Goal: Task Accomplishment & Management: Complete application form

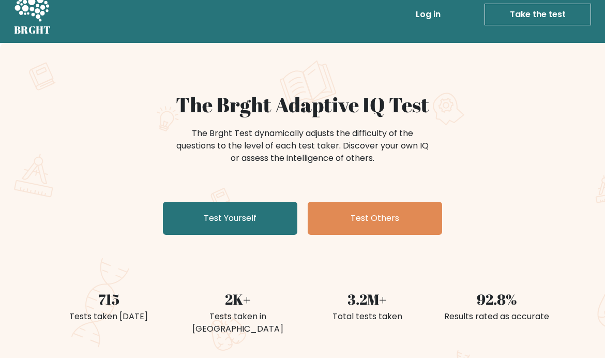
scroll to position [15, 0]
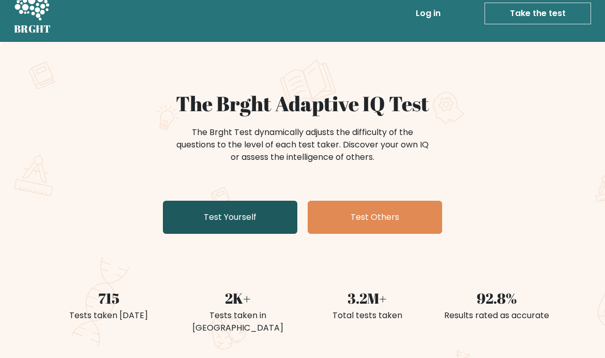
click at [187, 227] on link "Test Yourself" at bounding box center [230, 217] width 134 height 33
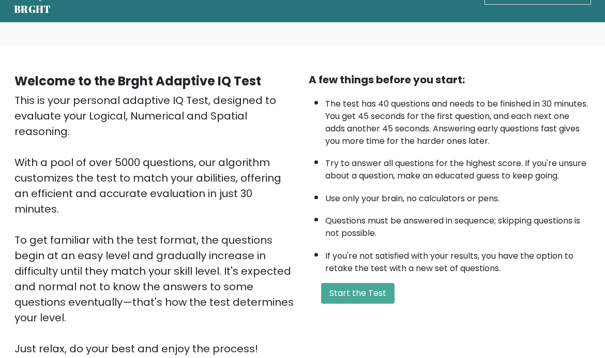
scroll to position [41, 0]
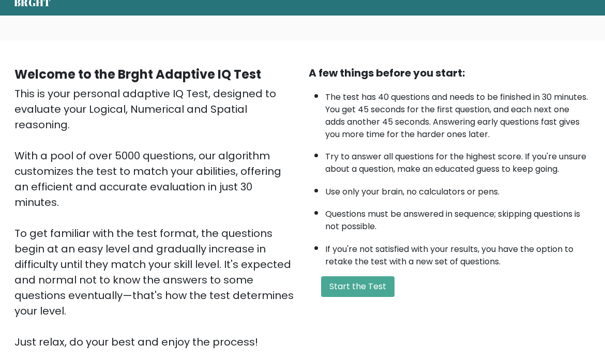
click at [179, 139] on div "This is your personal adaptive IQ Test, designed to evaluate your Logical, Nume…" at bounding box center [155, 218] width 282 height 264
click at [26, 82] on b "Welcome to the Brght Adaptive IQ Test" at bounding box center [137, 74] width 247 height 17
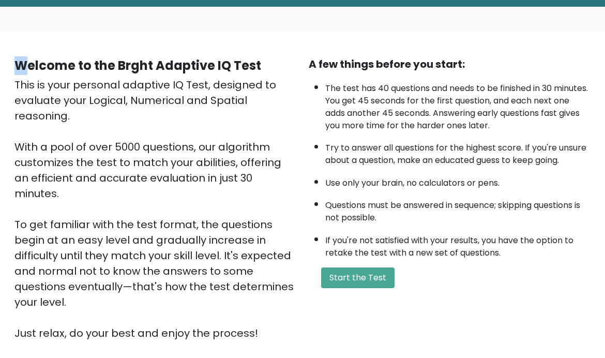
scroll to position [34, 0]
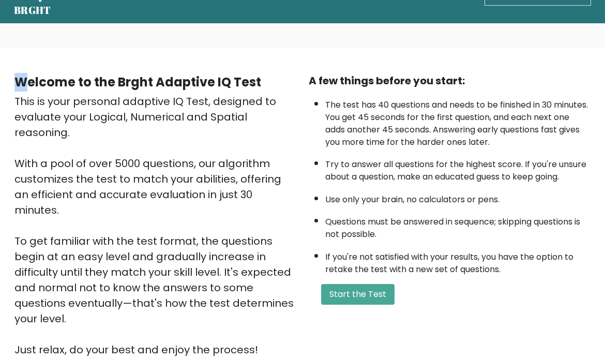
click at [73, 229] on div "This is your personal adaptive IQ Test, designed to evaluate your Logical, Nume…" at bounding box center [155, 226] width 282 height 264
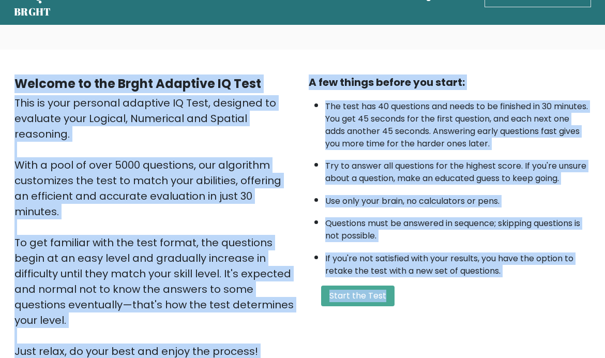
scroll to position [28, 0]
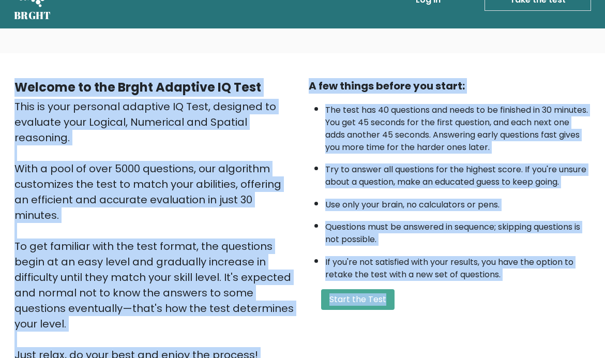
click at [413, 352] on div "Welcome to the Brght Adaptive IQ Test This is your personal adaptive IQ Test, d…" at bounding box center [302, 224] width 589 height 293
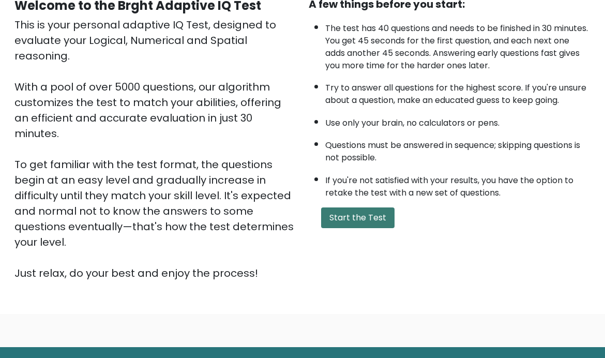
scroll to position [110, 0]
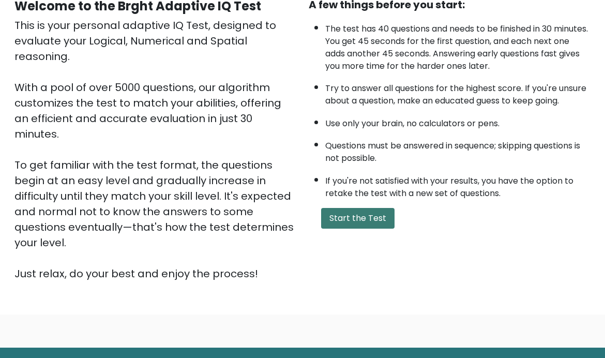
click at [339, 229] on button "Start the Test" at bounding box center [357, 218] width 73 height 21
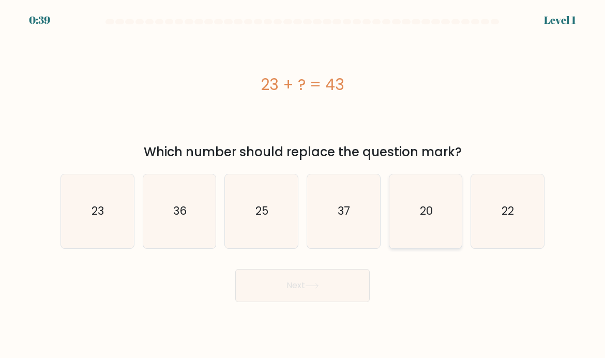
click at [412, 234] on icon "20" at bounding box center [425, 211] width 73 height 73
click at [303, 184] on input "e. 20" at bounding box center [303, 181] width 1 height 5
radio input "true"
click at [277, 299] on button "Next" at bounding box center [302, 285] width 134 height 33
click at [272, 302] on button "Next" at bounding box center [302, 285] width 134 height 33
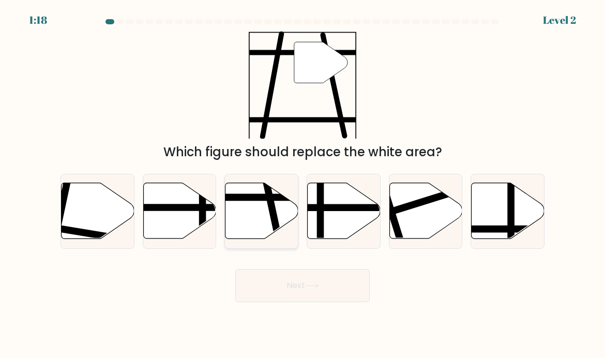
click at [259, 230] on icon at bounding box center [262, 211] width 73 height 56
click at [303, 184] on input "c." at bounding box center [303, 181] width 1 height 5
radio input "true"
click at [280, 302] on button "Next" at bounding box center [302, 285] width 134 height 33
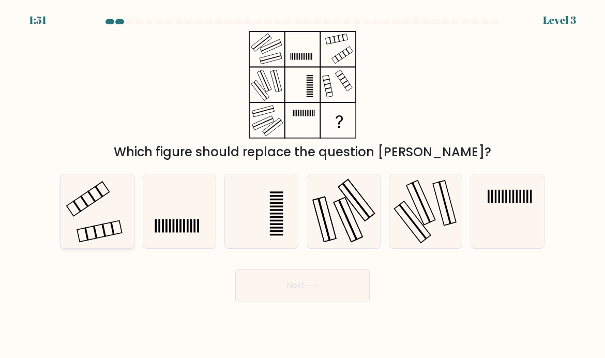
click at [106, 226] on icon at bounding box center [97, 211] width 73 height 73
click at [303, 184] on input "a." at bounding box center [303, 181] width 1 height 5
radio input "true"
click at [259, 302] on button "Next" at bounding box center [302, 285] width 134 height 33
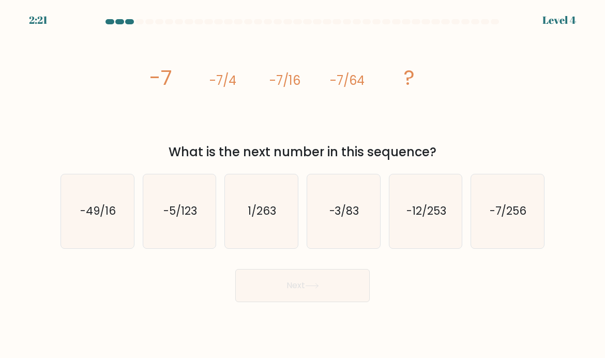
click at [222, 100] on icon "image/svg+xml -7 -7/4 -7/16 -7/64 ?" at bounding box center [302, 85] width 310 height 108
click at [281, 101] on icon "image/svg+xml -7 -7/4 -7/16 -7/64 ?" at bounding box center [302, 85] width 310 height 108
click at [232, 105] on icon "image/svg+xml -7 -7/4 -7/16 -7/64 ?" at bounding box center [302, 85] width 310 height 108
click at [491, 234] on icon "-7/256" at bounding box center [507, 211] width 73 height 73
click at [303, 184] on input "f. -7/256" at bounding box center [303, 181] width 1 height 5
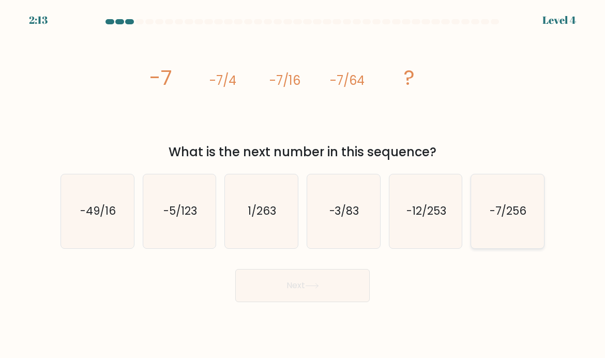
radio input "true"
click at [328, 288] on button "Next" at bounding box center [302, 285] width 134 height 33
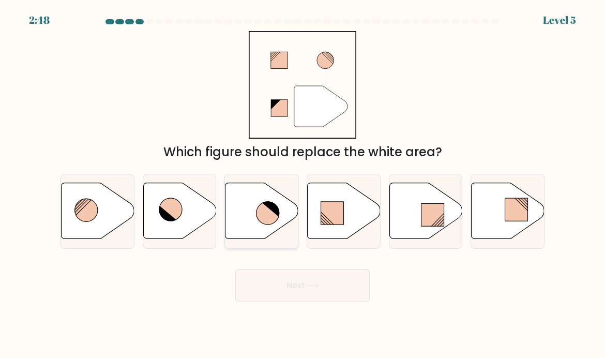
click at [251, 230] on icon at bounding box center [262, 211] width 73 height 56
click at [303, 184] on input "c." at bounding box center [303, 181] width 1 height 5
radio input "true"
click at [267, 302] on button "Next" at bounding box center [302, 285] width 134 height 33
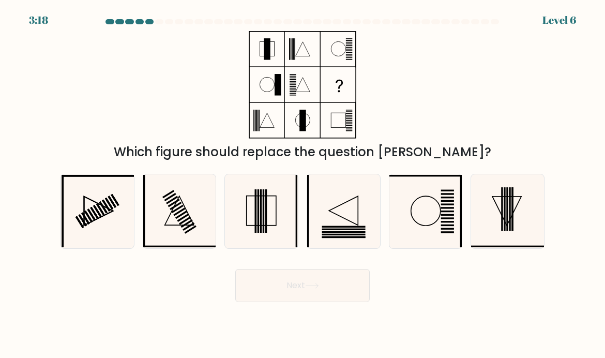
click at [246, 139] on icon at bounding box center [302, 85] width 129 height 108
click at [254, 51] on icon at bounding box center [302, 85] width 129 height 108
click at [303, 131] on rect at bounding box center [302, 121] width 6 height 22
click at [285, 100] on icon at bounding box center [302, 85] width 129 height 108
click at [332, 66] on icon at bounding box center [302, 85] width 129 height 108
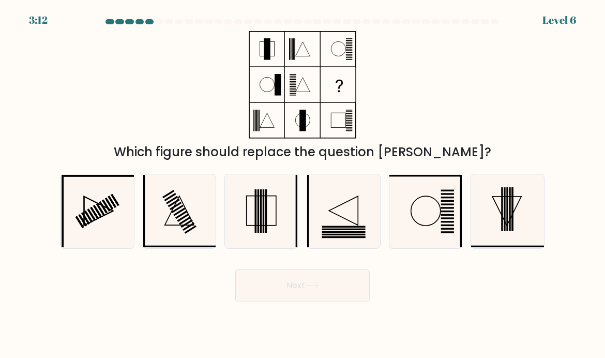
click at [346, 139] on icon at bounding box center [302, 85] width 129 height 108
click at [255, 131] on rect at bounding box center [255, 121] width 1 height 22
click at [264, 233] on rect at bounding box center [264, 210] width 2 height 43
click at [303, 184] on input "c." at bounding box center [303, 181] width 1 height 5
radio input "true"
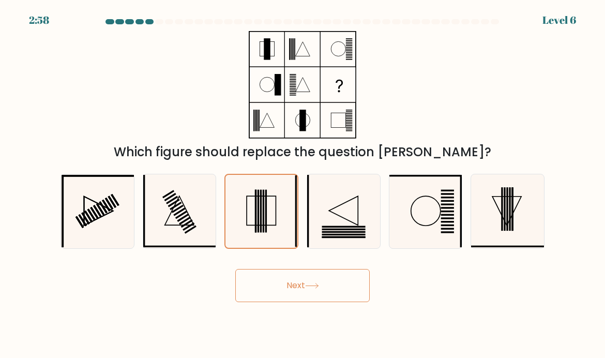
click at [272, 293] on button "Next" at bounding box center [302, 285] width 134 height 33
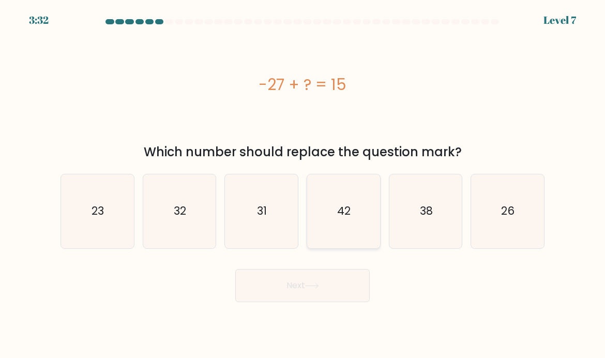
click at [339, 236] on icon "42" at bounding box center [343, 211] width 73 height 73
click at [303, 184] on input "d. 42" at bounding box center [303, 181] width 1 height 5
radio input "true"
click at [332, 298] on button "Next" at bounding box center [302, 285] width 134 height 33
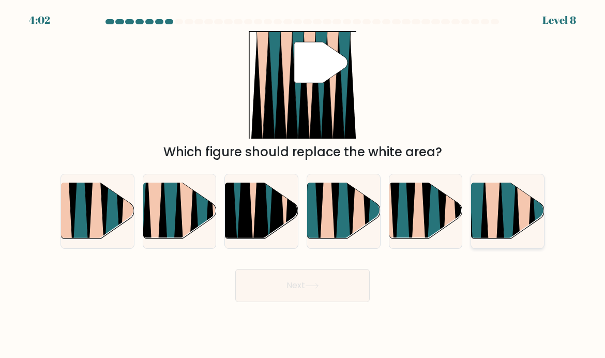
click at [501, 234] on icon at bounding box center [500, 242] width 16 height 145
click at [303, 184] on input "f." at bounding box center [303, 181] width 1 height 5
radio input "true"
click at [287, 302] on button "Next" at bounding box center [302, 285] width 134 height 33
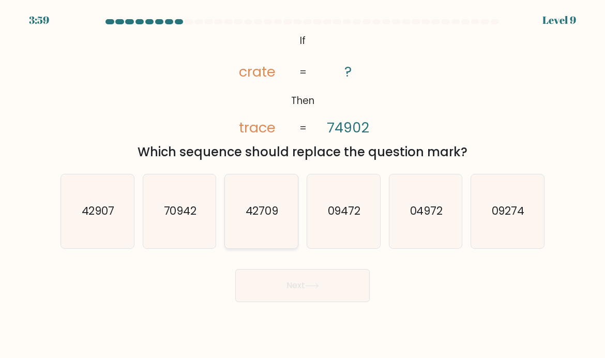
click at [279, 227] on icon "42709" at bounding box center [261, 211] width 73 height 73
click at [303, 184] on input "c. 42709" at bounding box center [303, 181] width 1 height 5
radio input "true"
click at [268, 302] on button "Next" at bounding box center [302, 285] width 134 height 33
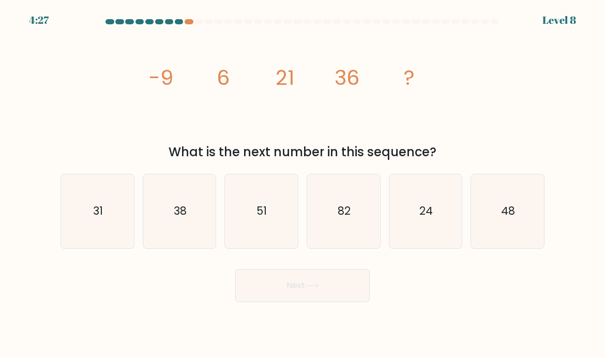
click at [336, 228] on icon "82" at bounding box center [343, 211] width 73 height 73
click at [303, 184] on input "d. 82" at bounding box center [303, 181] width 1 height 5
radio input "true"
click at [74, 228] on icon "31" at bounding box center [97, 211] width 73 height 73
click at [303, 184] on input "a. 31" at bounding box center [303, 181] width 1 height 5
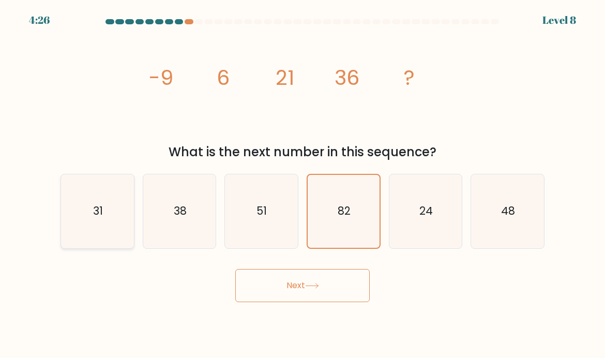
radio input "true"
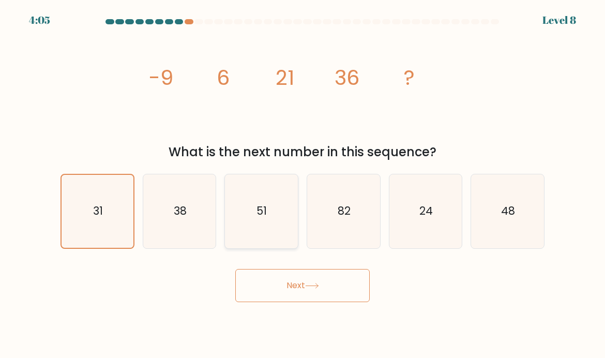
click at [263, 208] on icon "51" at bounding box center [261, 211] width 73 height 73
click at [303, 184] on input "c. 51" at bounding box center [303, 181] width 1 height 5
radio input "true"
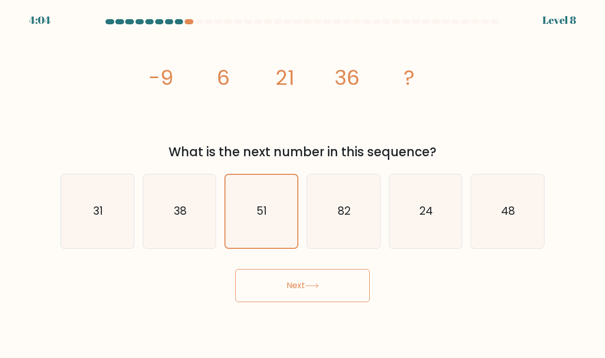
click at [292, 296] on button "Next" at bounding box center [302, 285] width 134 height 33
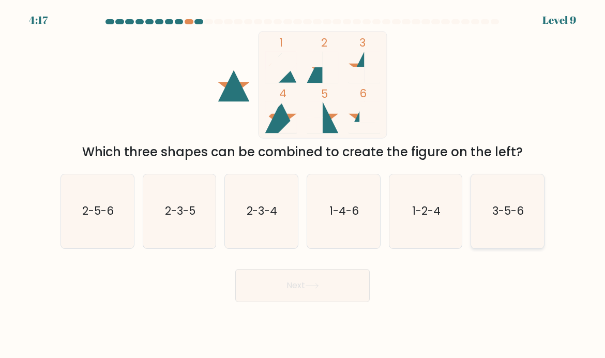
click at [515, 197] on icon "3-5-6" at bounding box center [507, 211] width 73 height 73
click at [303, 184] on input "f. 3-5-6" at bounding box center [303, 181] width 1 height 5
radio input "true"
click at [348, 296] on button "Next" at bounding box center [302, 285] width 134 height 33
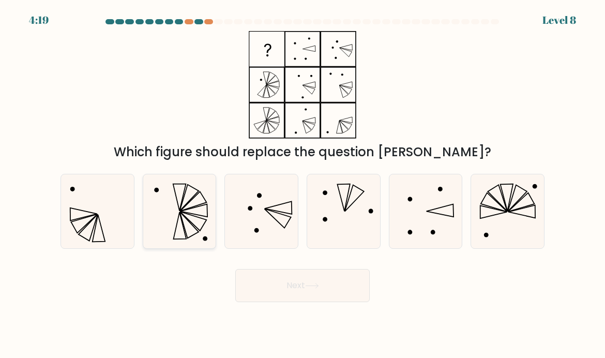
click at [185, 211] on icon at bounding box center [194, 201] width 26 height 20
click at [303, 184] on input "b." at bounding box center [303, 181] width 1 height 5
radio input "true"
click at [275, 299] on button "Next" at bounding box center [302, 285] width 134 height 33
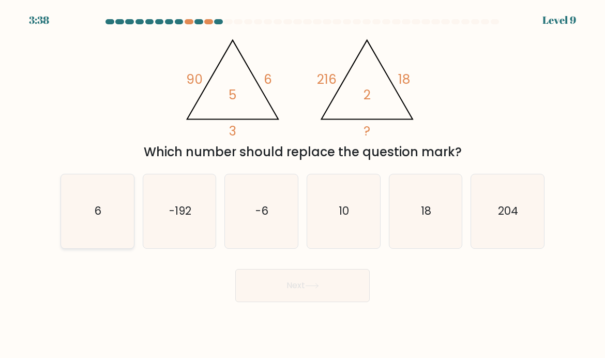
click at [93, 214] on icon "6" at bounding box center [97, 211] width 73 height 73
click at [303, 184] on input "a. 6" at bounding box center [303, 181] width 1 height 5
radio input "true"
click at [247, 292] on button "Next" at bounding box center [302, 285] width 134 height 33
click at [245, 299] on button "Next" at bounding box center [302, 285] width 134 height 33
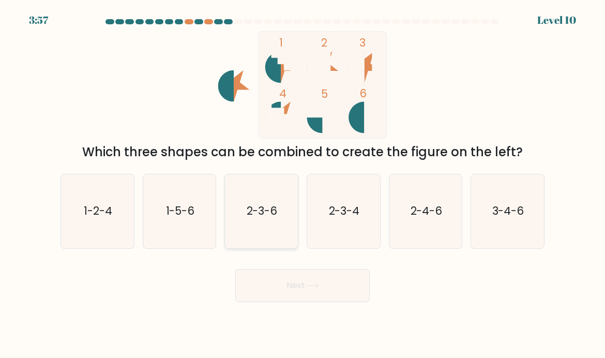
click at [246, 216] on icon "2-3-6" at bounding box center [261, 211] width 73 height 73
click at [303, 184] on input "c. 2-3-6" at bounding box center [303, 181] width 1 height 5
radio input "true"
click at [271, 299] on button "Next" at bounding box center [302, 285] width 134 height 33
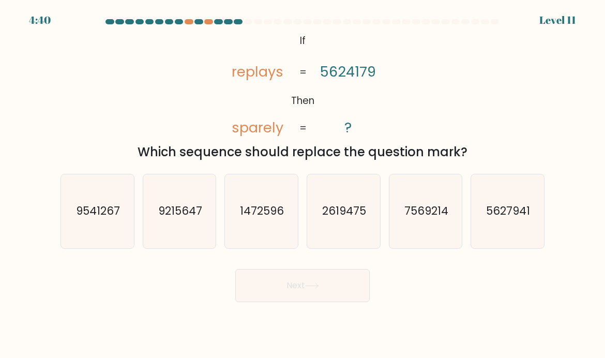
click at [37, 128] on form "If ?" at bounding box center [302, 160] width 605 height 283
click at [344, 234] on icon "2619475" at bounding box center [343, 211] width 73 height 73
click at [303, 184] on input "d. 2619475" at bounding box center [303, 181] width 1 height 5
radio input "true"
click at [323, 302] on button "Next" at bounding box center [302, 285] width 134 height 33
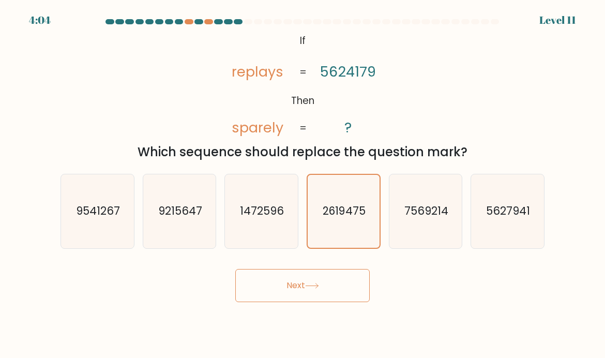
click at [343, 298] on button "Next" at bounding box center [302, 285] width 134 height 33
click at [344, 295] on button "Next" at bounding box center [302, 285] width 134 height 33
click at [340, 302] on button "Next" at bounding box center [302, 285] width 134 height 33
click at [331, 284] on button "Next" at bounding box center [302, 285] width 134 height 33
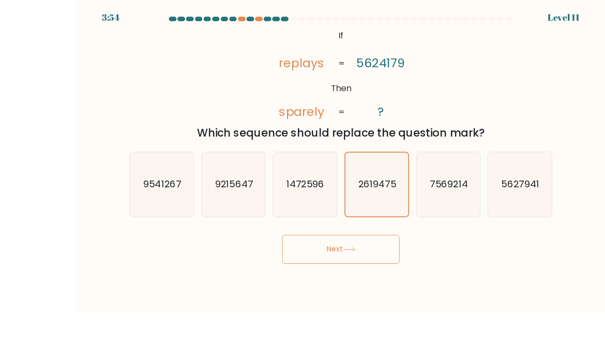
scroll to position [32, 0]
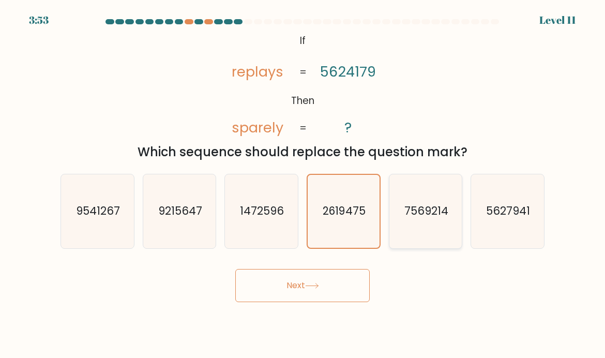
click at [414, 203] on text "7569214" at bounding box center [426, 210] width 44 height 15
click at [303, 184] on input "e. 7569214" at bounding box center [303, 181] width 1 height 5
radio input "true"
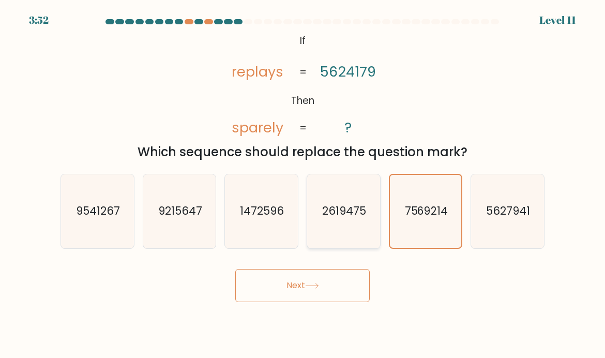
click at [366, 213] on icon "2619475" at bounding box center [343, 211] width 73 height 73
click at [303, 184] on input "d. 2619475" at bounding box center [303, 181] width 1 height 5
radio input "true"
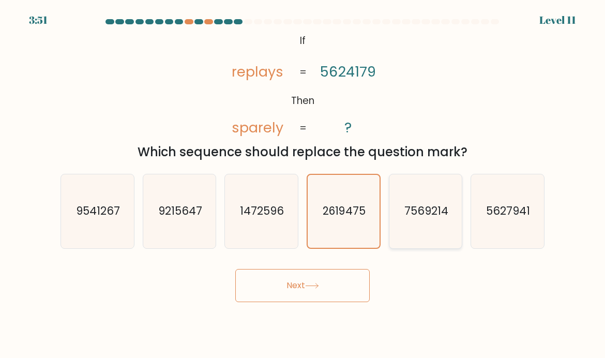
click at [454, 194] on icon "7569214" at bounding box center [425, 211] width 73 height 73
click at [303, 184] on input "e. 7569214" at bounding box center [303, 181] width 1 height 5
radio input "true"
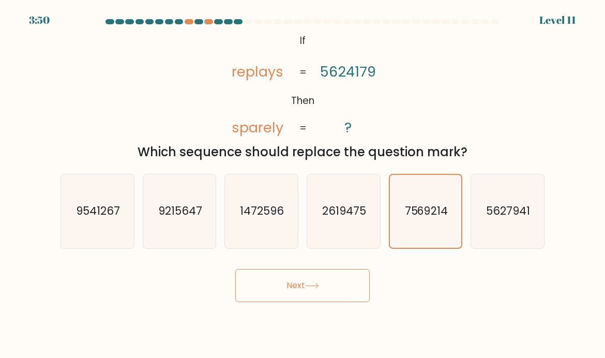
click at [340, 269] on button "Next" at bounding box center [302, 285] width 134 height 33
click at [348, 269] on button "Next" at bounding box center [302, 285] width 134 height 33
click at [347, 269] on button "Next" at bounding box center [302, 285] width 134 height 33
click at [339, 299] on button "Next" at bounding box center [302, 285] width 134 height 33
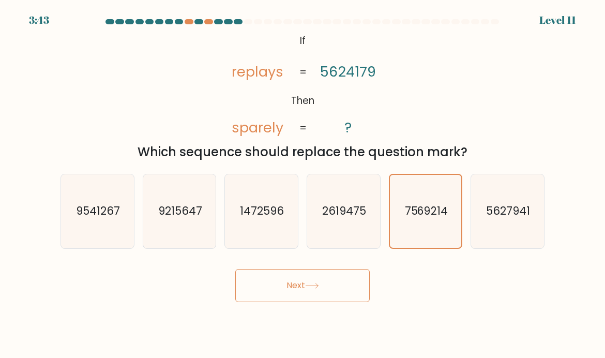
click at [339, 299] on button "Next" at bounding box center [302, 285] width 134 height 33
click at [338, 298] on button "Next" at bounding box center [302, 285] width 134 height 33
click at [291, 232] on icon "1472596" at bounding box center [261, 211] width 73 height 73
click at [303, 184] on input "c. 1472596" at bounding box center [303, 181] width 1 height 5
radio input "true"
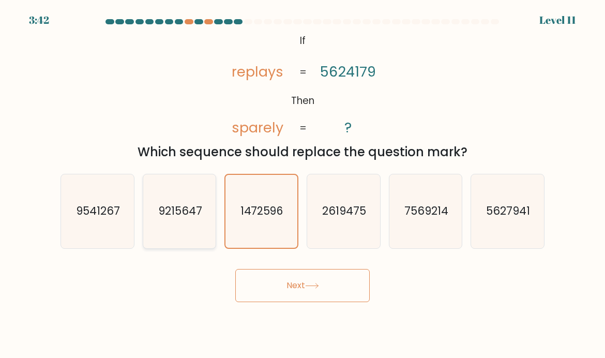
click at [163, 232] on icon "9215647" at bounding box center [179, 211] width 73 height 73
click at [303, 184] on input "b. 9215647" at bounding box center [303, 181] width 1 height 5
radio input "true"
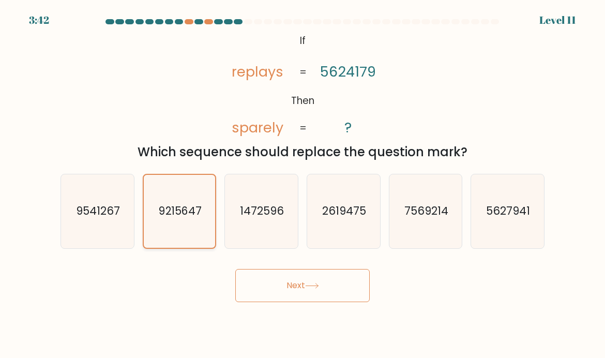
click at [294, 302] on button "Next" at bounding box center [302, 285] width 134 height 33
click at [305, 283] on button "Next" at bounding box center [302, 285] width 134 height 33
click at [110, 231] on icon "9541267" at bounding box center [97, 211] width 73 height 73
click at [303, 184] on input "a. 9541267" at bounding box center [303, 181] width 1 height 5
radio input "true"
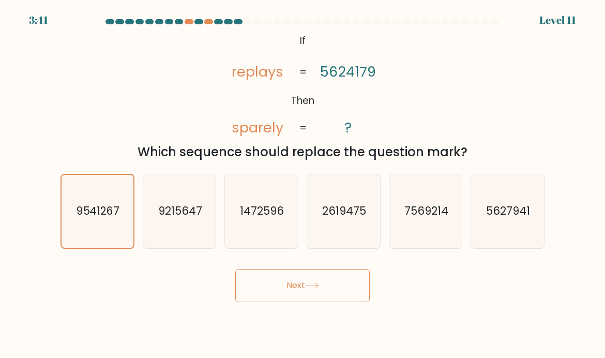
click at [310, 302] on button "Next" at bounding box center [302, 285] width 134 height 33
click at [282, 215] on text "1472596" at bounding box center [263, 210] width 44 height 15
click at [303, 184] on input "c. 1472596" at bounding box center [303, 181] width 1 height 5
radio input "true"
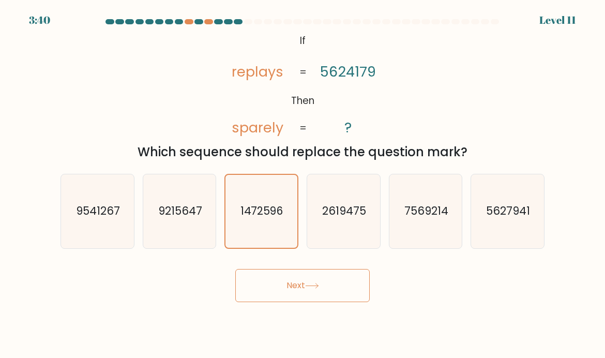
click at [305, 291] on button "Next" at bounding box center [302, 285] width 134 height 33
click at [322, 276] on div "Next" at bounding box center [302, 281] width 497 height 41
click at [321, 284] on button "Next" at bounding box center [302, 285] width 134 height 33
click at [362, 201] on icon "2619475" at bounding box center [343, 211] width 73 height 73
click at [303, 184] on input "d. 2619475" at bounding box center [303, 181] width 1 height 5
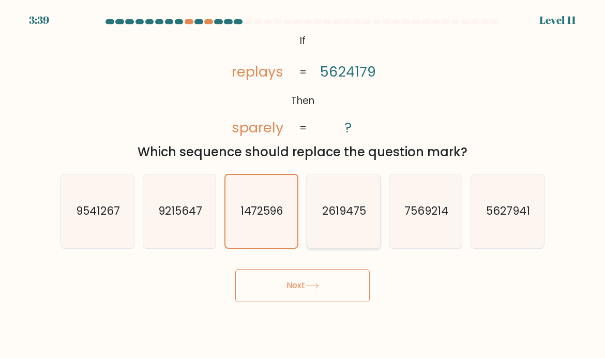
radio input "true"
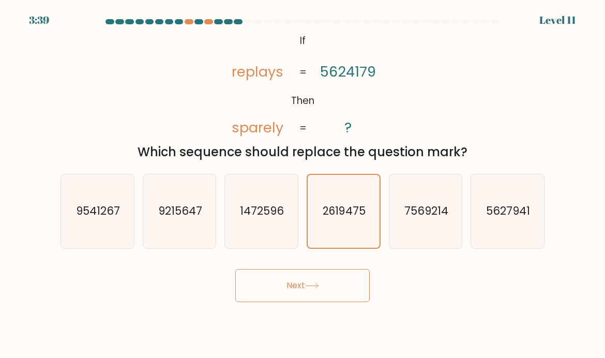
click at [335, 291] on button "Next" at bounding box center [302, 285] width 134 height 33
click at [341, 301] on button "Next" at bounding box center [302, 285] width 134 height 33
click at [498, 244] on icon "5627941" at bounding box center [507, 211] width 73 height 73
click at [303, 184] on input "f. 5627941" at bounding box center [303, 181] width 1 height 5
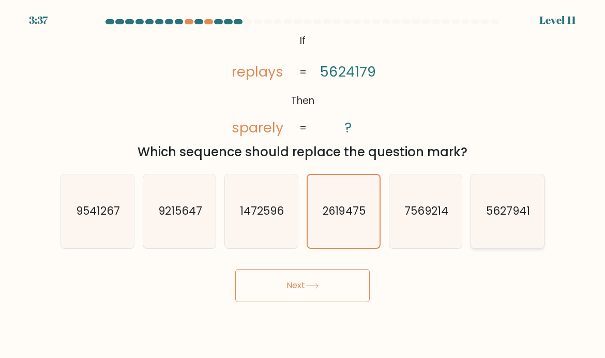
radio input "true"
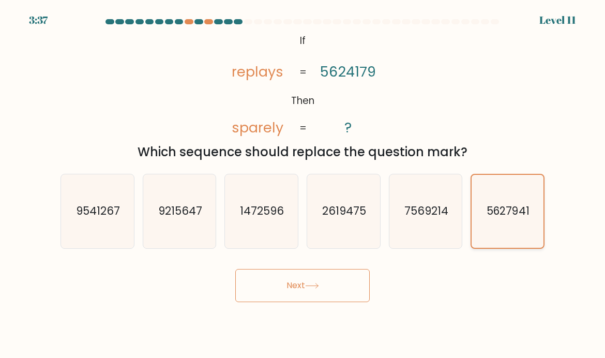
click at [477, 239] on icon "5627941" at bounding box center [508, 211] width 72 height 72
click at [303, 184] on input "f. 5627941" at bounding box center [303, 181] width 1 height 5
click at [312, 302] on button "Next" at bounding box center [302, 285] width 134 height 33
click at [304, 302] on button "Next" at bounding box center [302, 285] width 134 height 33
click at [318, 284] on button "Next" at bounding box center [302, 285] width 134 height 33
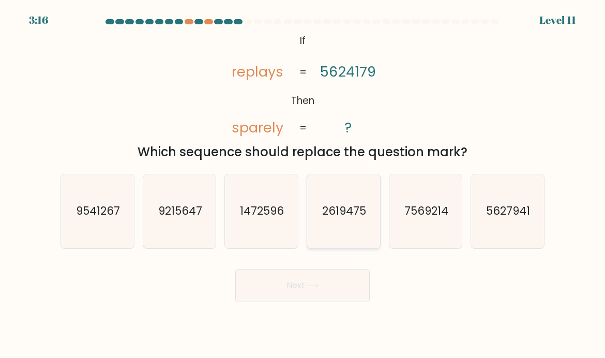
click at [342, 245] on icon "2619475" at bounding box center [343, 211] width 73 height 73
click at [303, 184] on input "d. 2619475" at bounding box center [303, 181] width 1 height 5
radio input "true"
click at [316, 289] on icon at bounding box center [312, 286] width 14 height 6
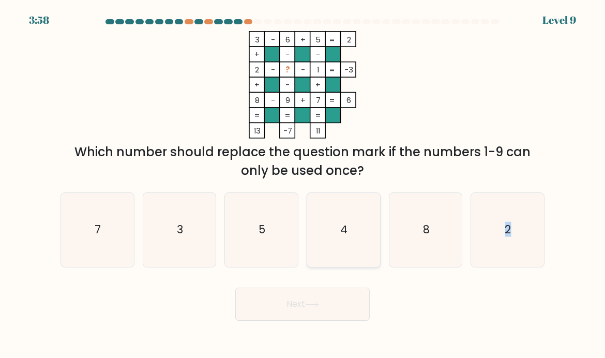
click at [324, 258] on icon "4" at bounding box center [343, 229] width 73 height 73
click at [303, 184] on input "d. 4" at bounding box center [303, 181] width 1 height 5
radio input "true"
click at [271, 317] on button "Next" at bounding box center [302, 304] width 134 height 33
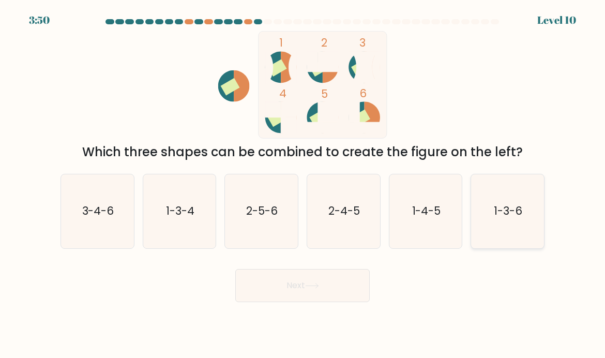
click at [481, 197] on icon "1-3-6" at bounding box center [507, 211] width 73 height 73
click at [303, 184] on input "f. 1-3-6" at bounding box center [303, 181] width 1 height 5
radio input "true"
click at [275, 302] on button "Next" at bounding box center [302, 285] width 134 height 33
